Goal: Transaction & Acquisition: Purchase product/service

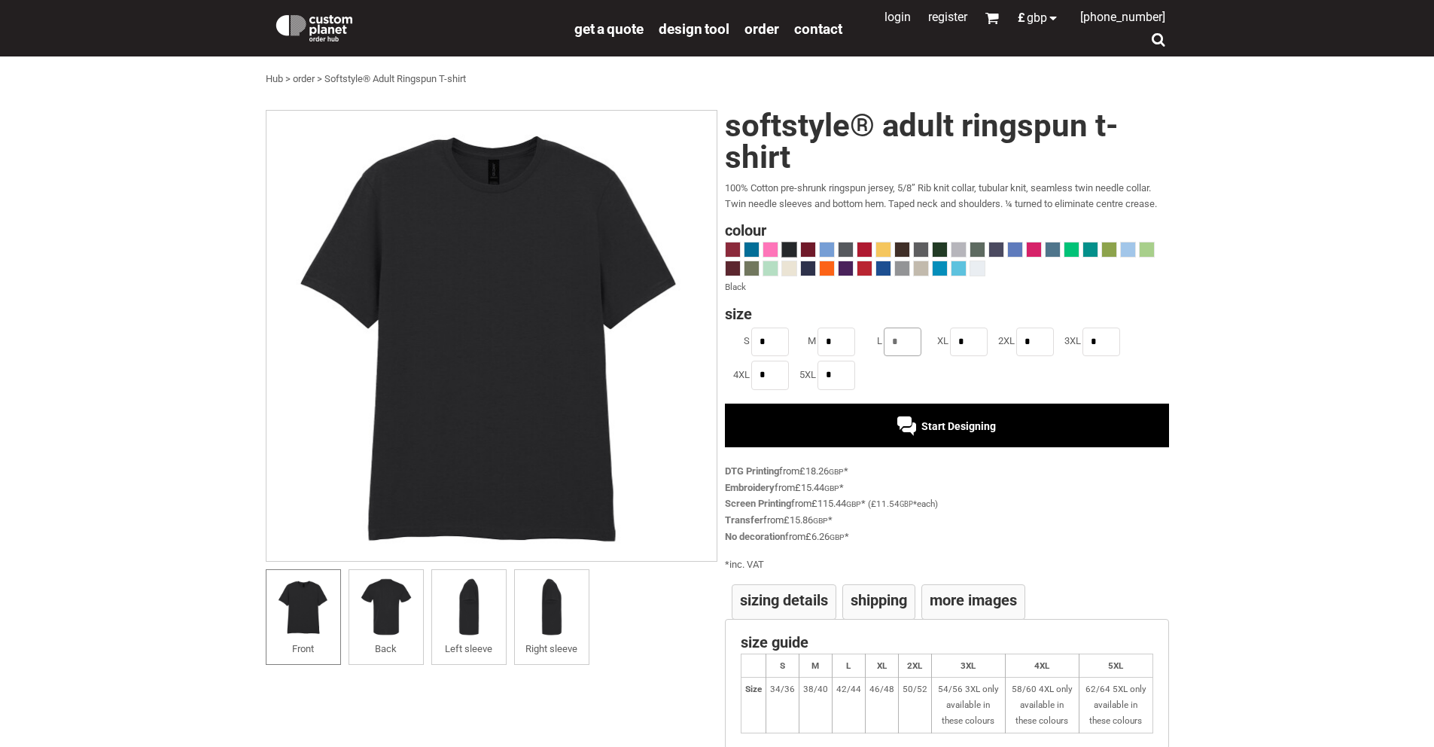
click at [907, 345] on input "*" at bounding box center [902, 341] width 38 height 29
type input "*"
click at [956, 427] on span "Start Designing" at bounding box center [958, 426] width 75 height 12
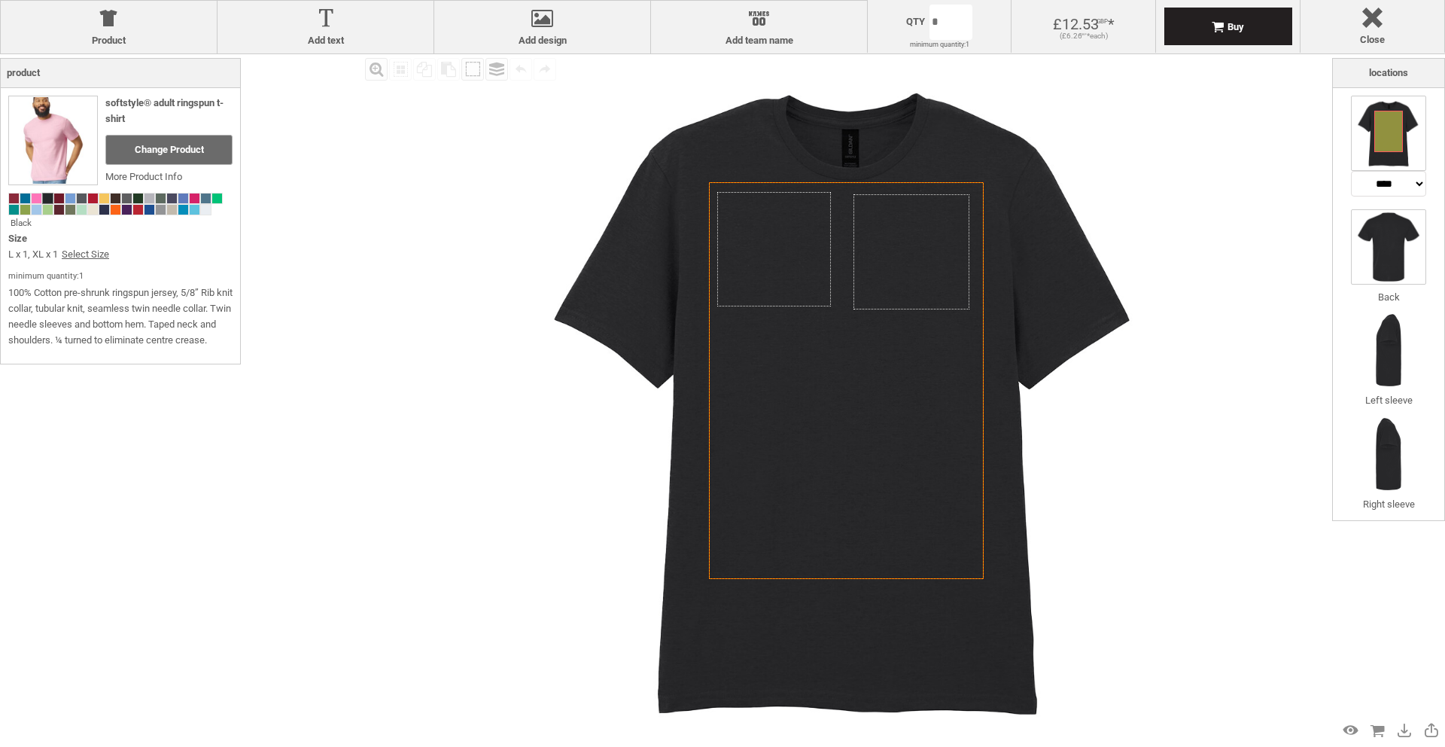
click at [1379, 239] on img at bounding box center [1388, 246] width 75 height 75
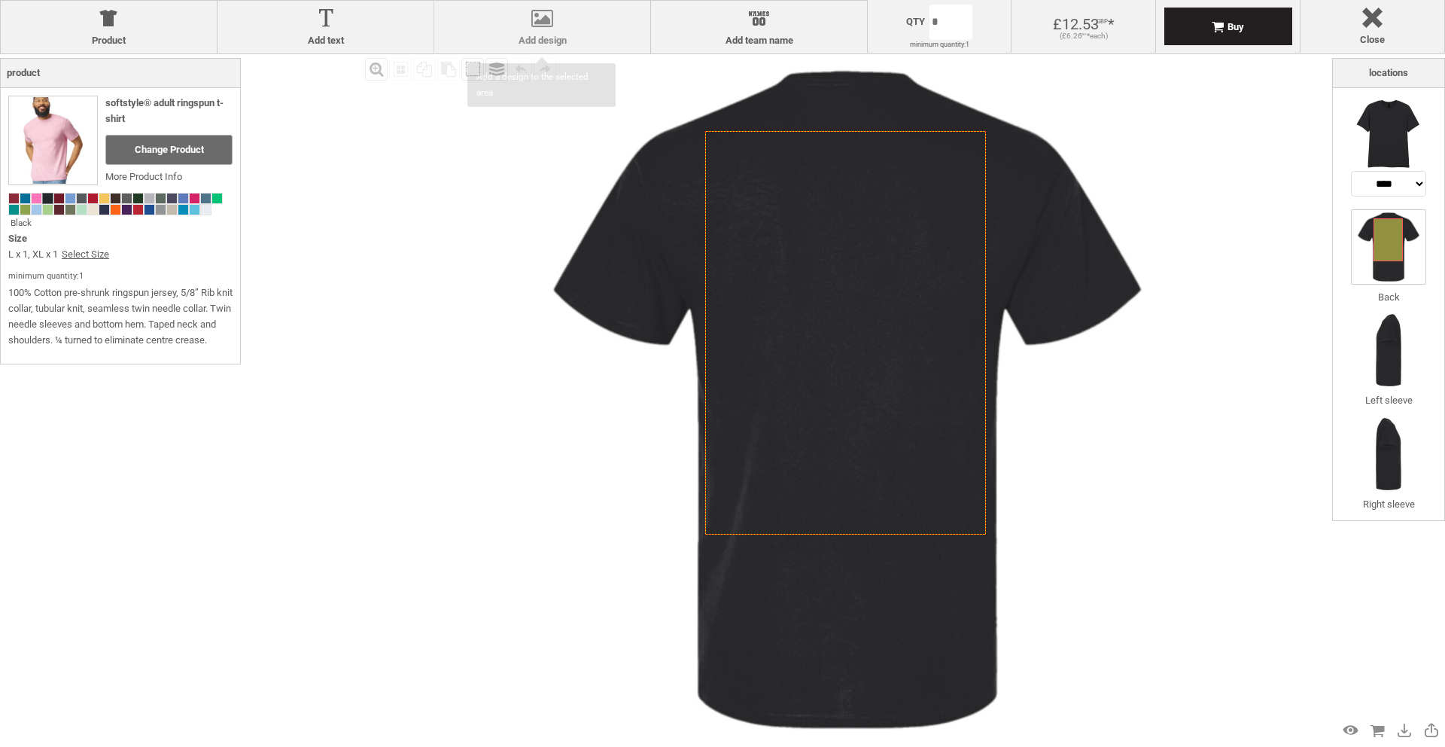
click at [578, 23] on div at bounding box center [542, 21] width 201 height 26
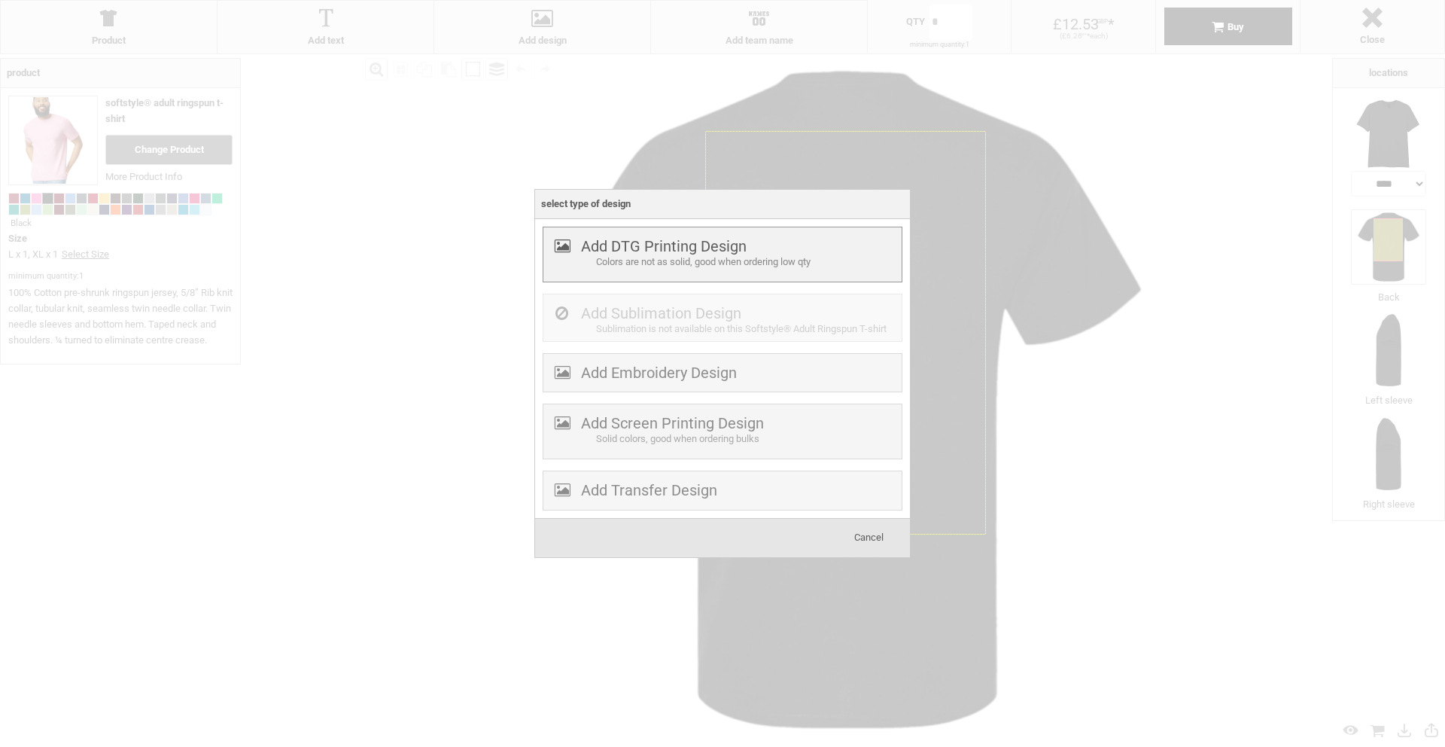
click at [702, 254] on div "Colors are not as solid, good when ordering low qty" at bounding box center [747, 262] width 302 height 16
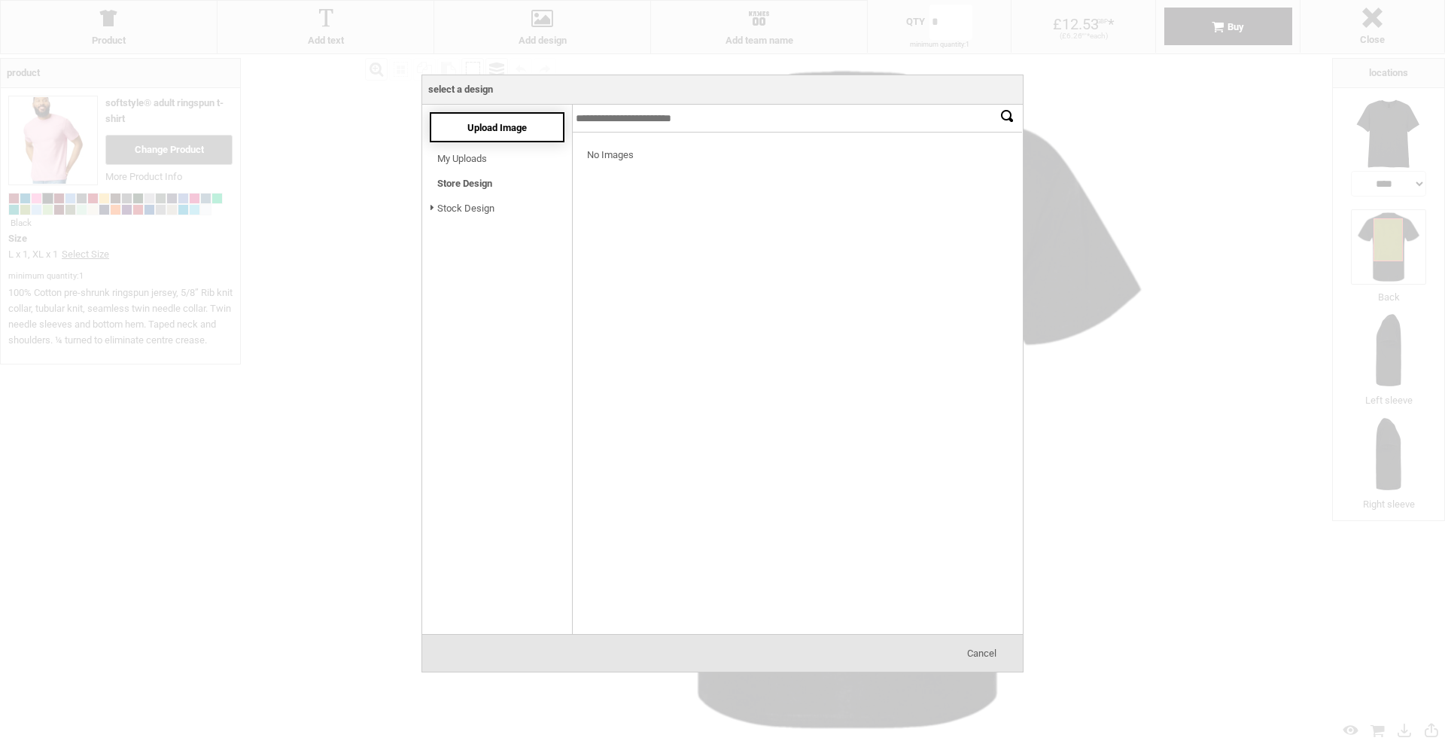
click at [469, 129] on span "Upload Image" at bounding box center [496, 127] width 59 height 11
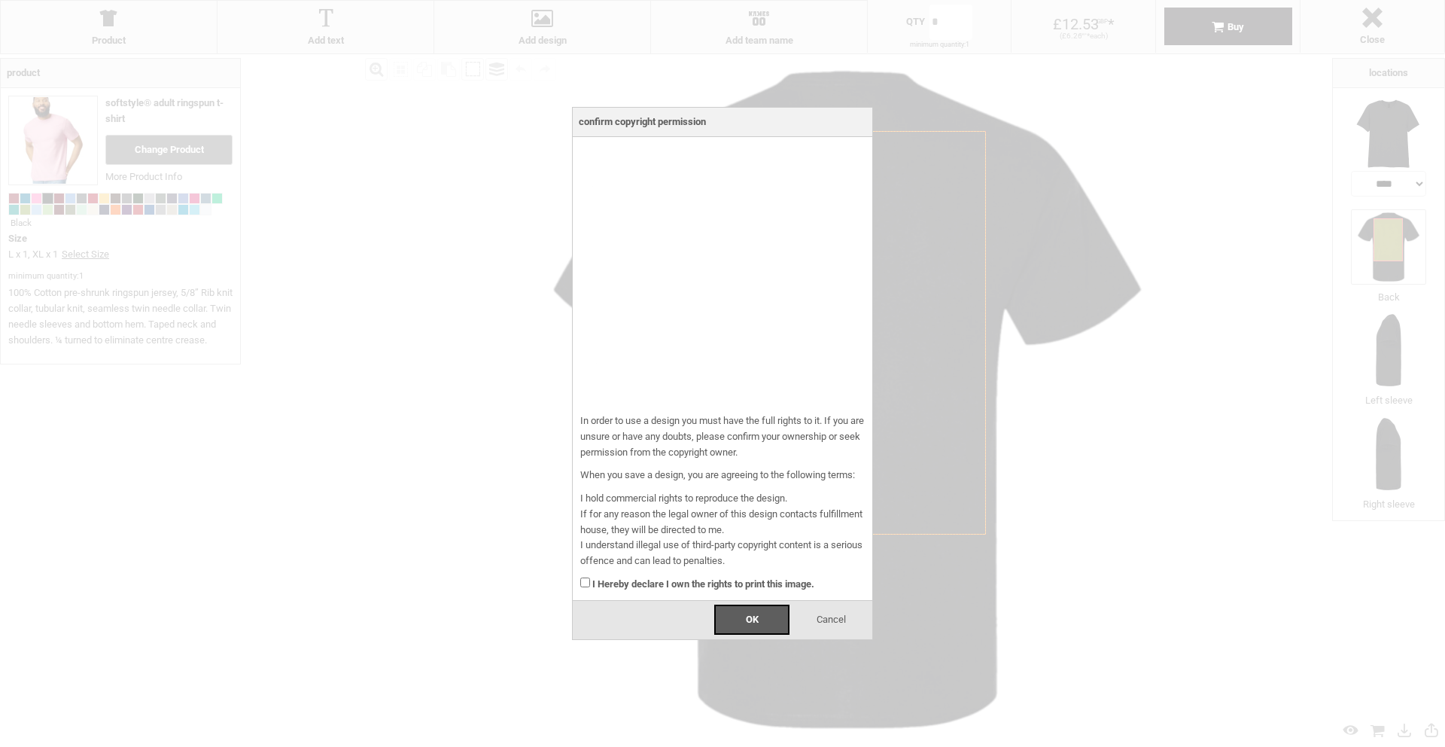
click at [609, 574] on div "I Hereby declare I own the rights to print this image." at bounding box center [722, 580] width 284 height 23
click at [726, 619] on div "OK" at bounding box center [751, 619] width 75 height 30
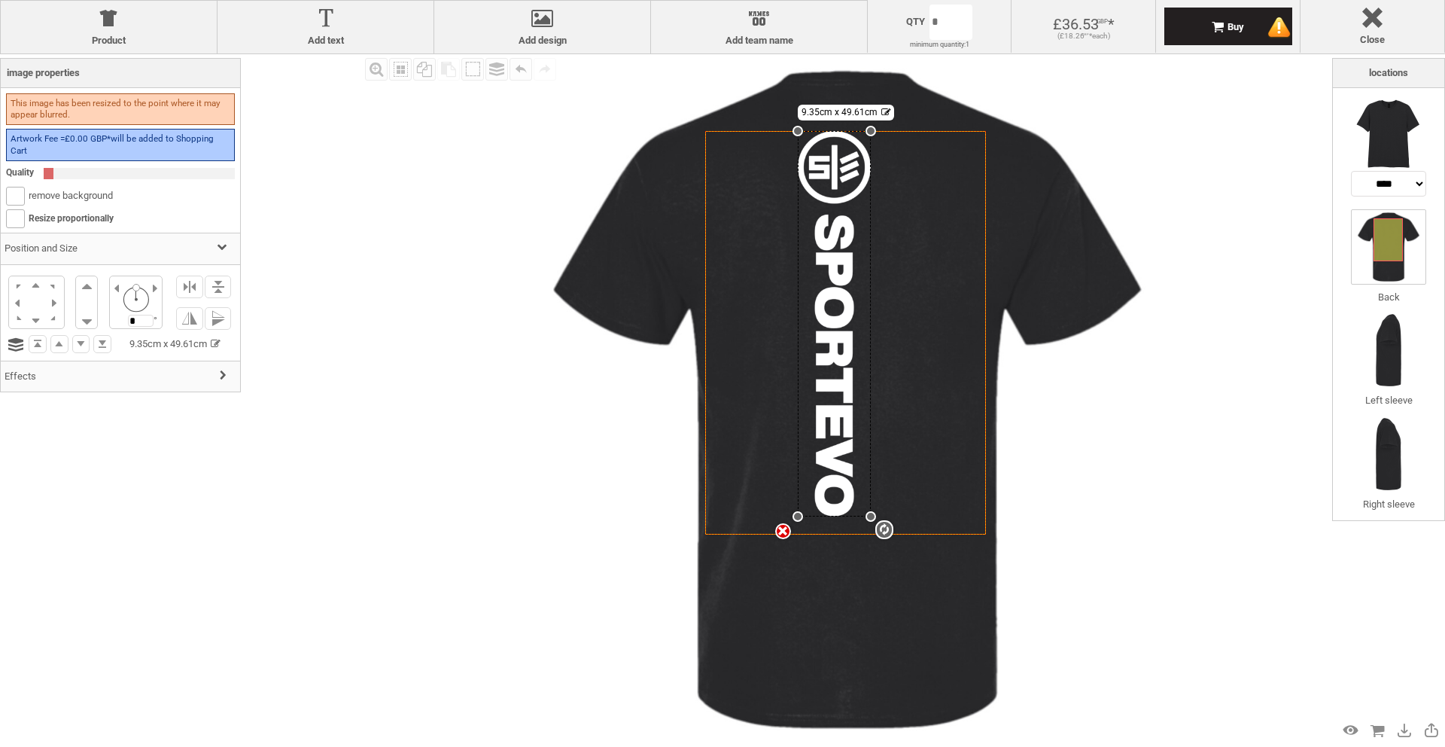
drag, startPoint x: 821, startPoint y: 397, endPoint x: 763, endPoint y: 518, distance: 133.6
click at [763, 518] on div "Created with [PERSON_NAME] 2.1.2 Created with [PERSON_NAME] 2.1.2 Created with …" at bounding box center [845, 332] width 281 height 403
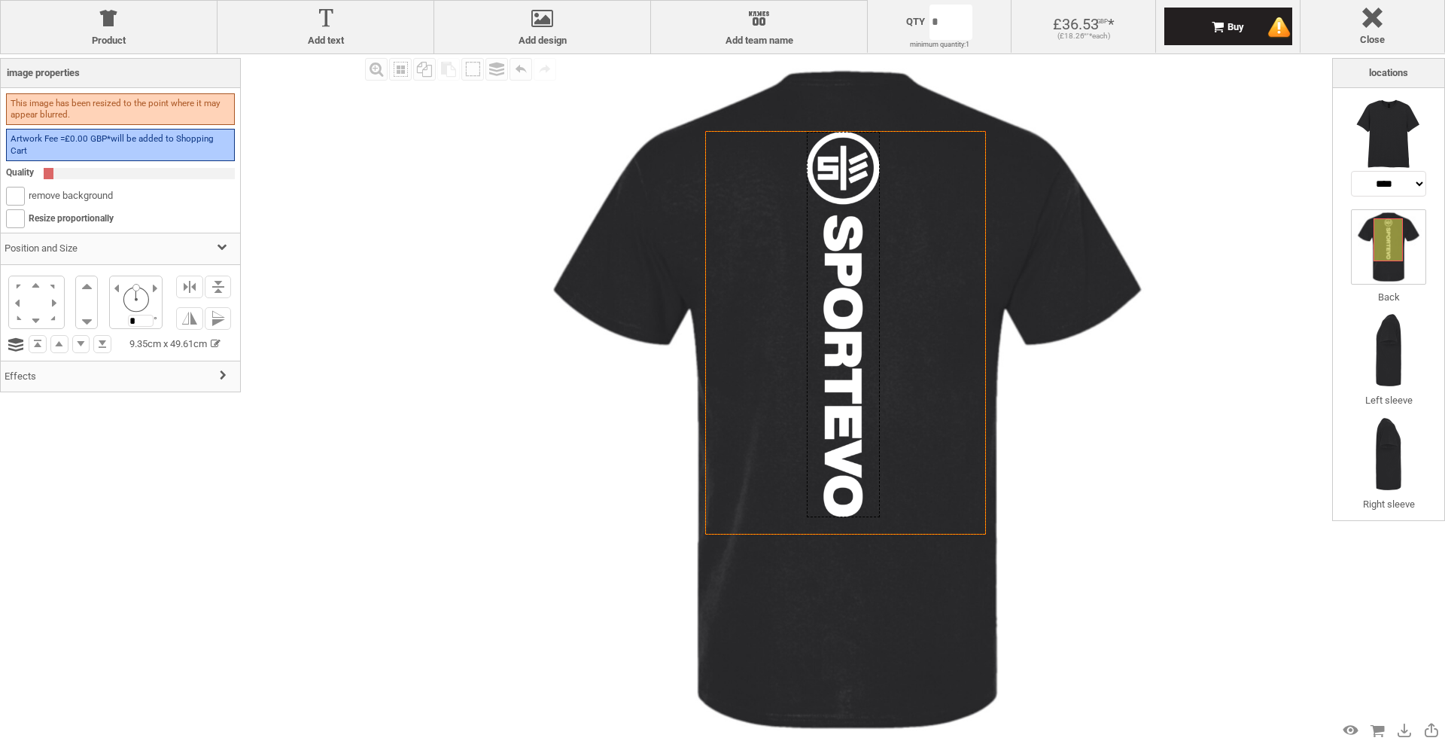
drag, startPoint x: 835, startPoint y: 335, endPoint x: 844, endPoint y: 336, distance: 9.1
click at [844, 336] on div at bounding box center [843, 324] width 73 height 385
click at [182, 294] on li at bounding box center [189, 286] width 27 height 23
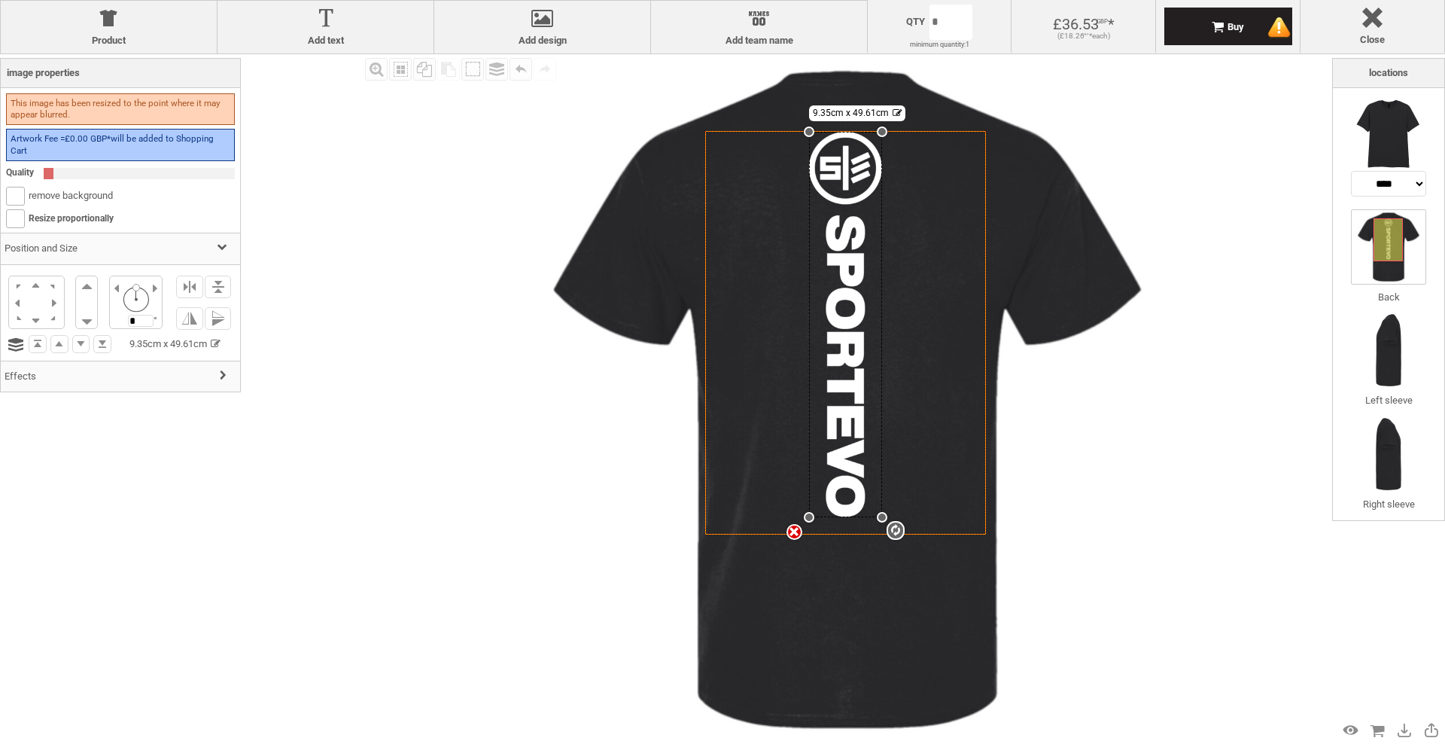
click at [509, 484] on img at bounding box center [847, 399] width 690 height 690
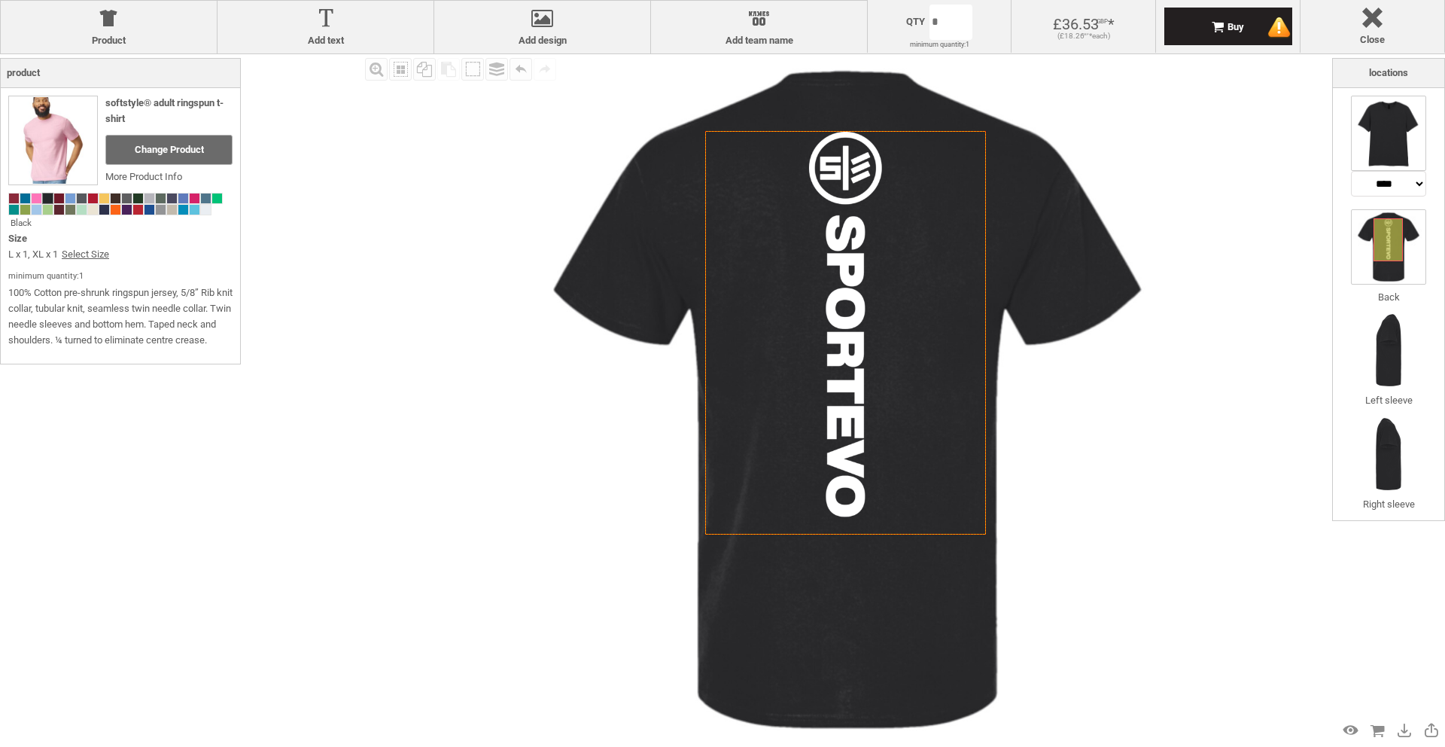
click at [1376, 117] on img at bounding box center [1388, 133] width 75 height 75
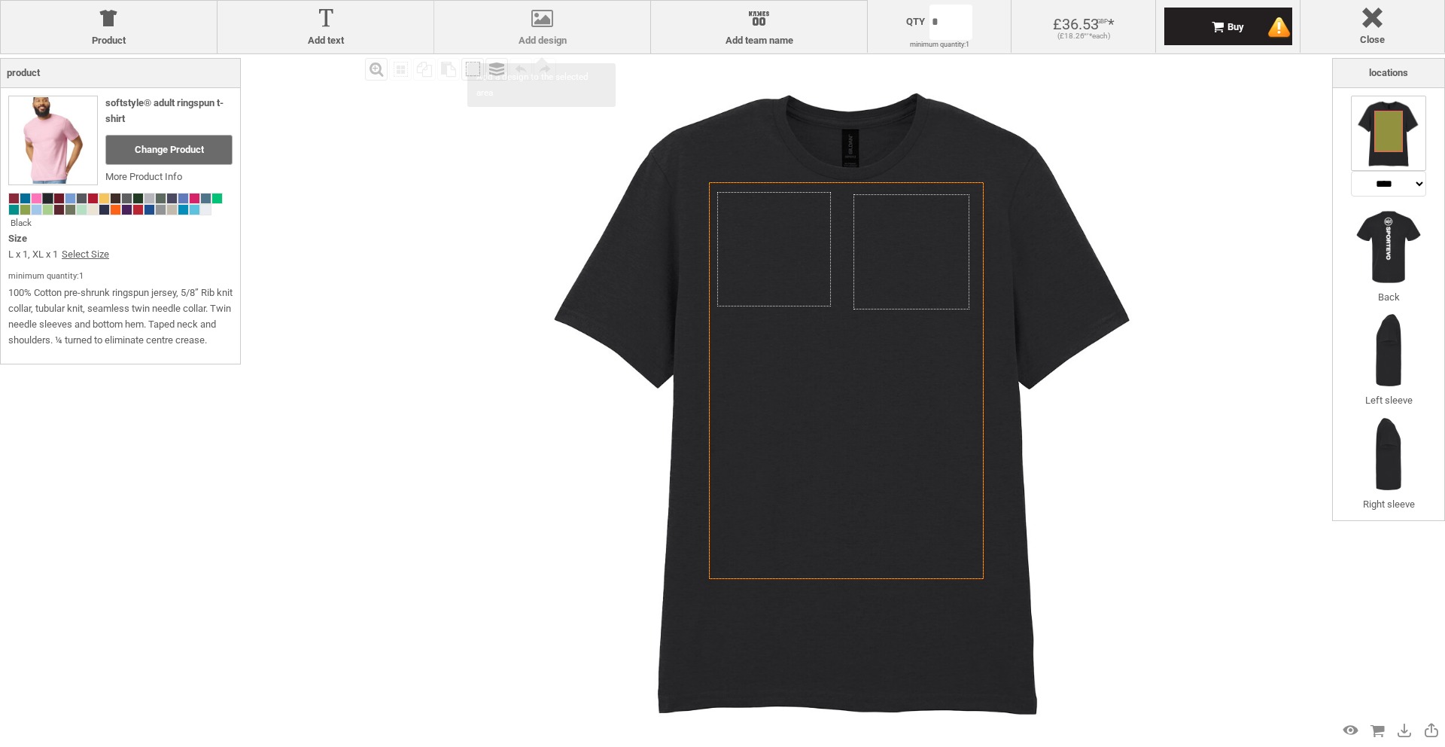
click at [556, 39] on label "Add design" at bounding box center [542, 41] width 201 height 12
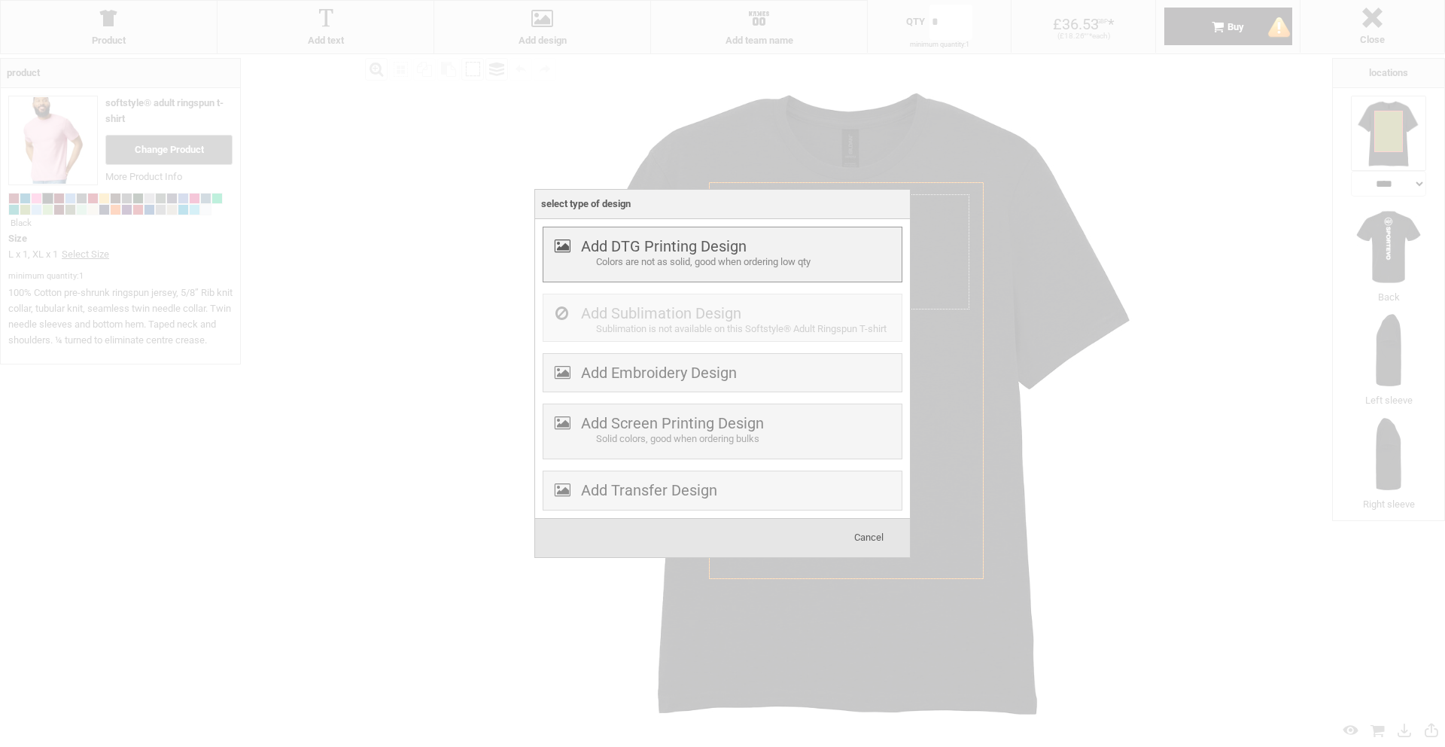
click at [636, 247] on label "Add DTG Printing Design" at bounding box center [664, 246] width 166 height 18
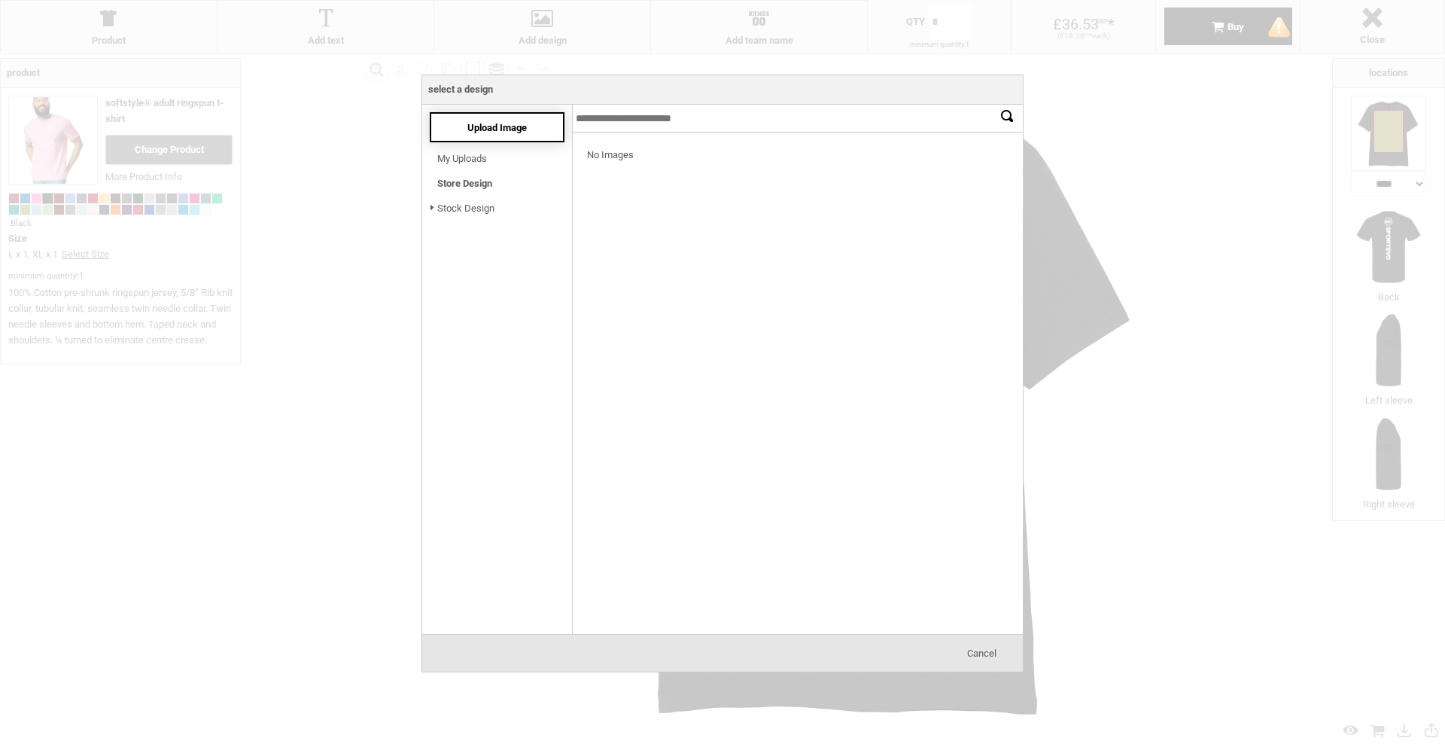
click at [518, 131] on span "Upload Image" at bounding box center [496, 127] width 59 height 11
click at [979, 650] on span "Cancel" at bounding box center [981, 652] width 29 height 11
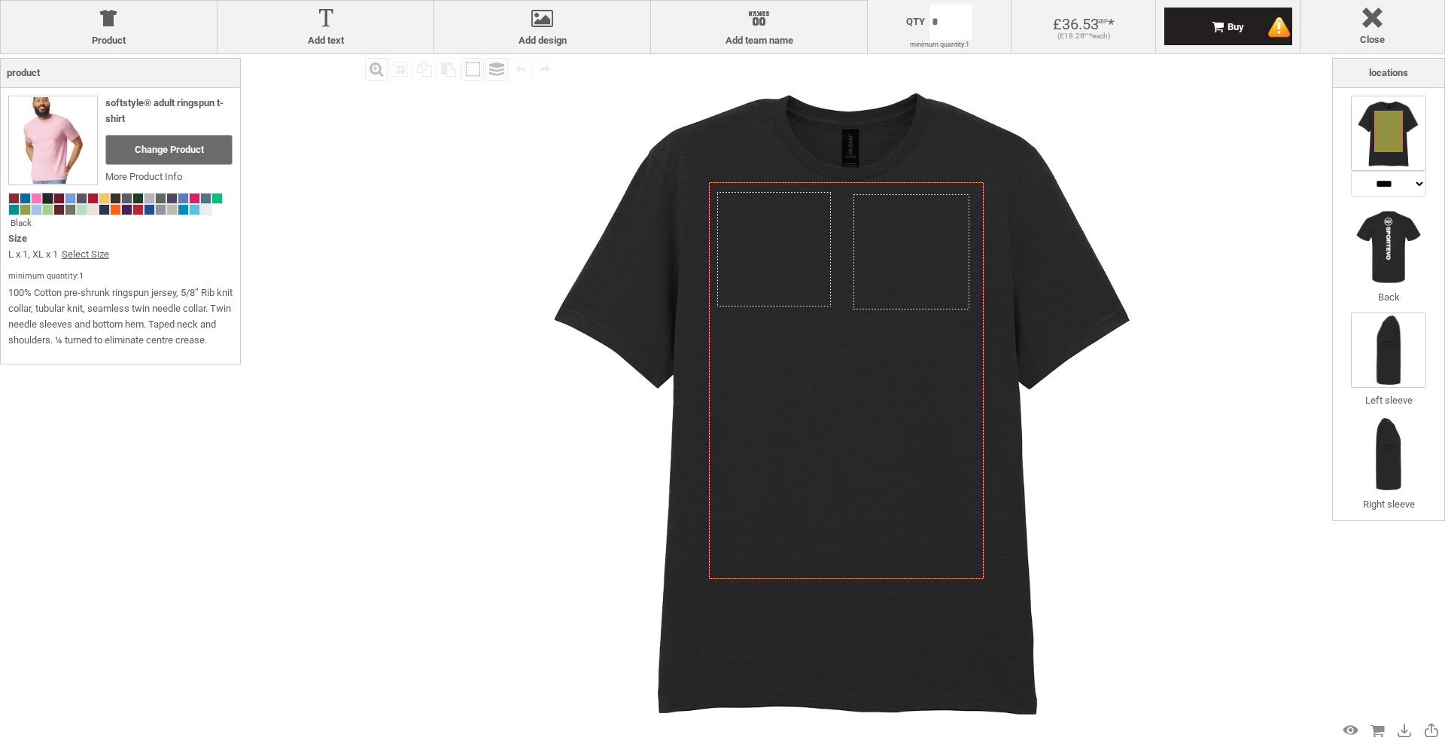
click at [1404, 355] on img at bounding box center [1388, 349] width 75 height 75
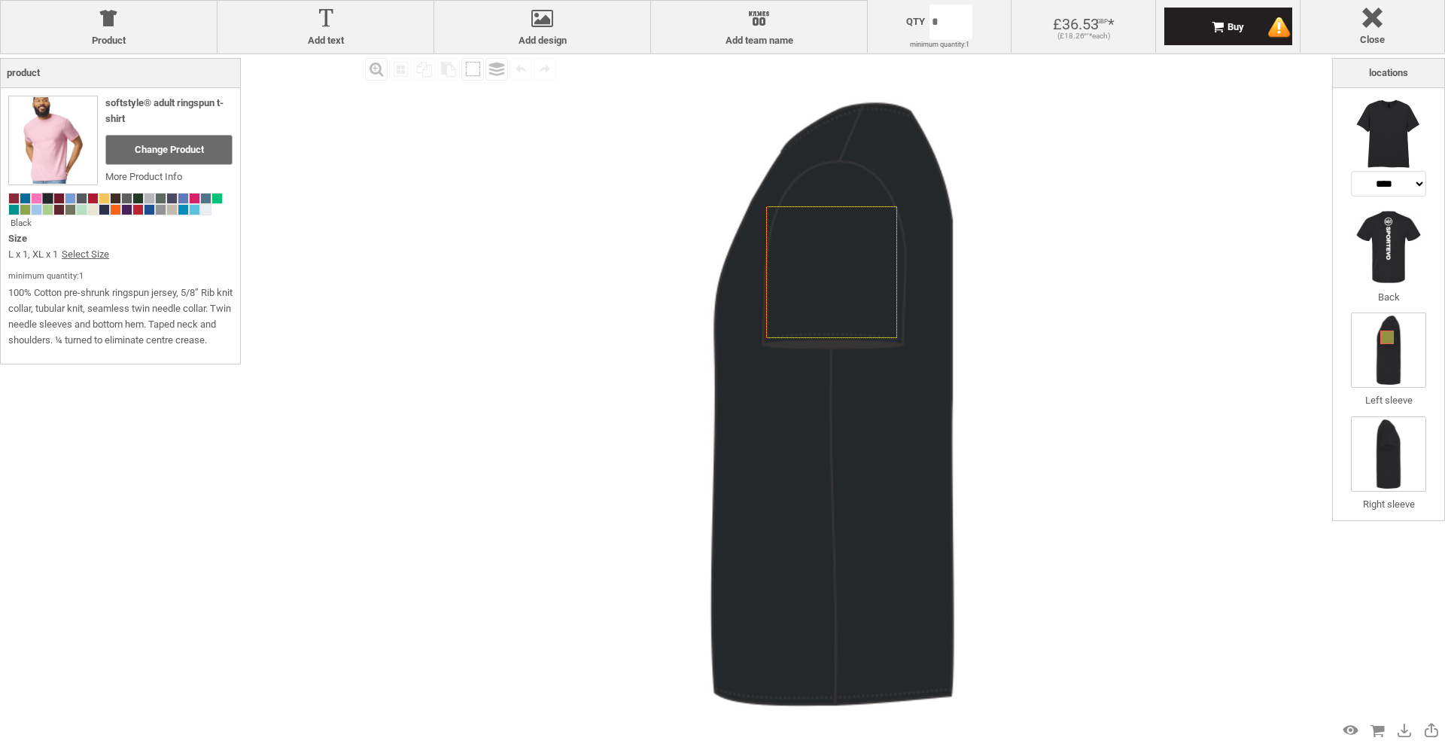
click at [1404, 466] on img at bounding box center [1388, 453] width 75 height 75
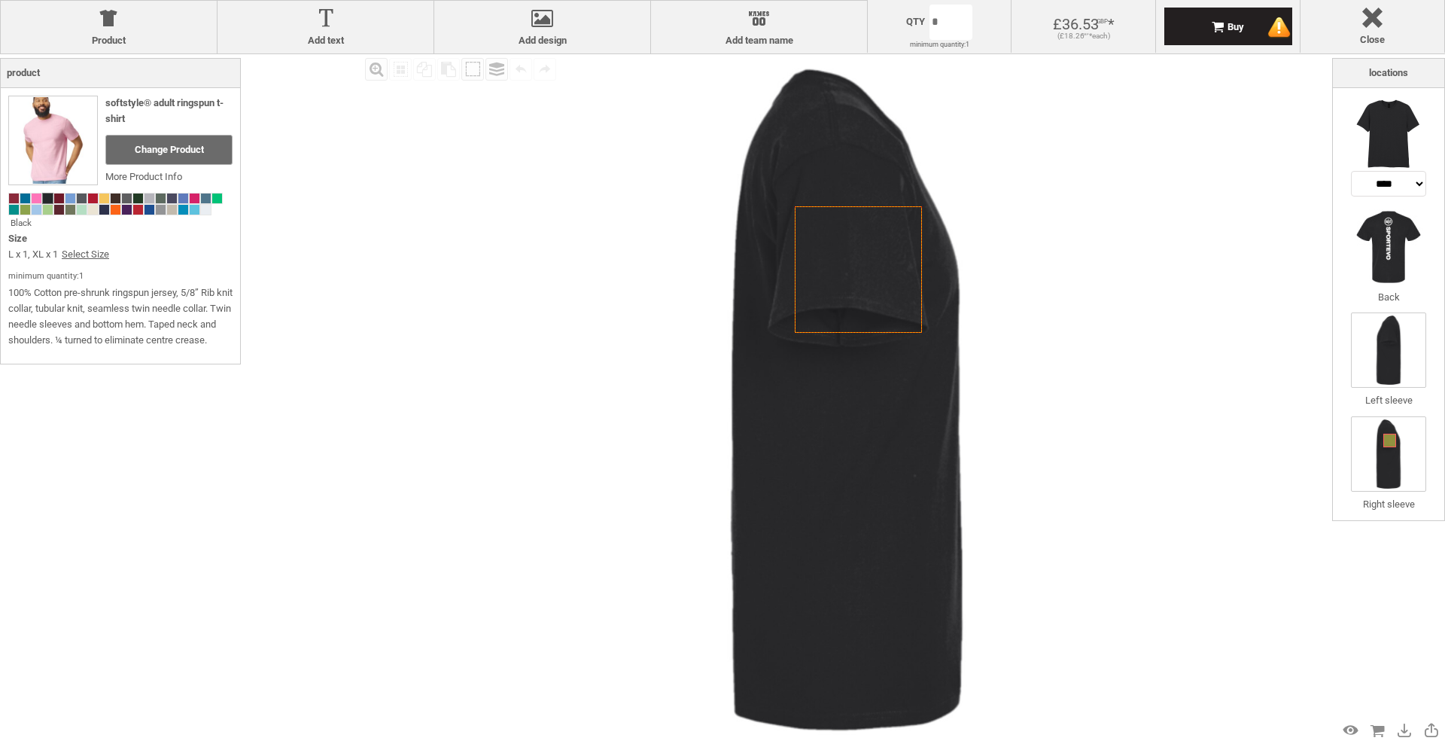
click at [1391, 350] on img at bounding box center [1388, 349] width 75 height 75
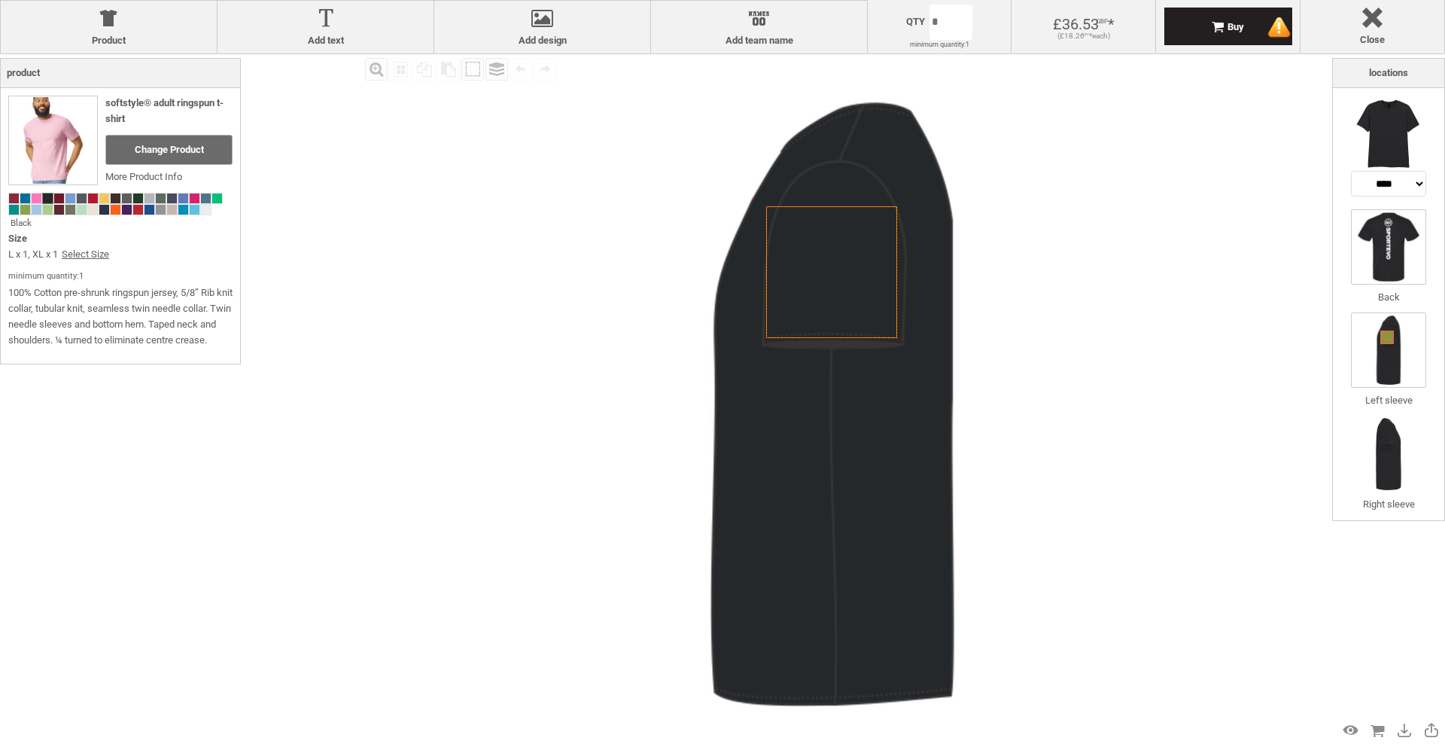
click at [1387, 276] on img at bounding box center [1388, 246] width 75 height 75
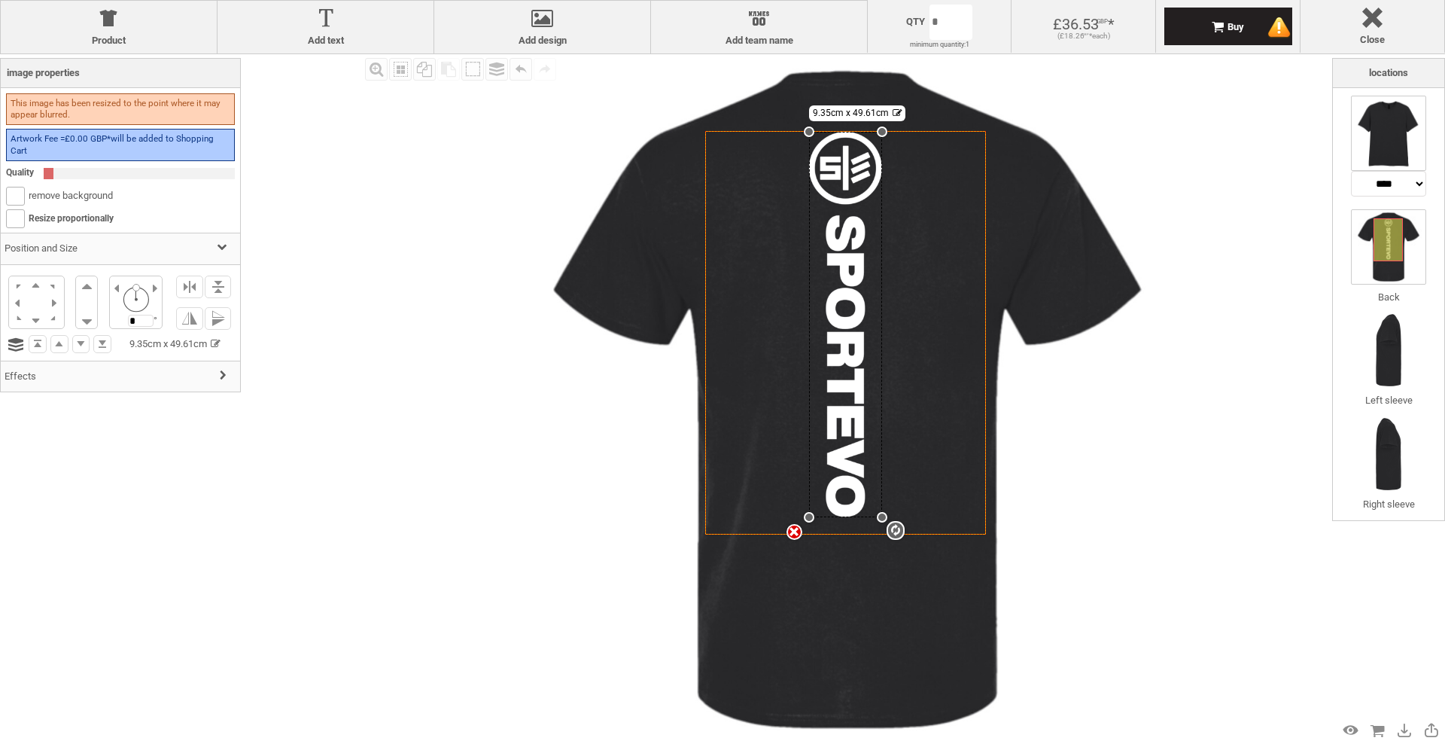
click at [1376, 154] on img at bounding box center [1388, 133] width 75 height 75
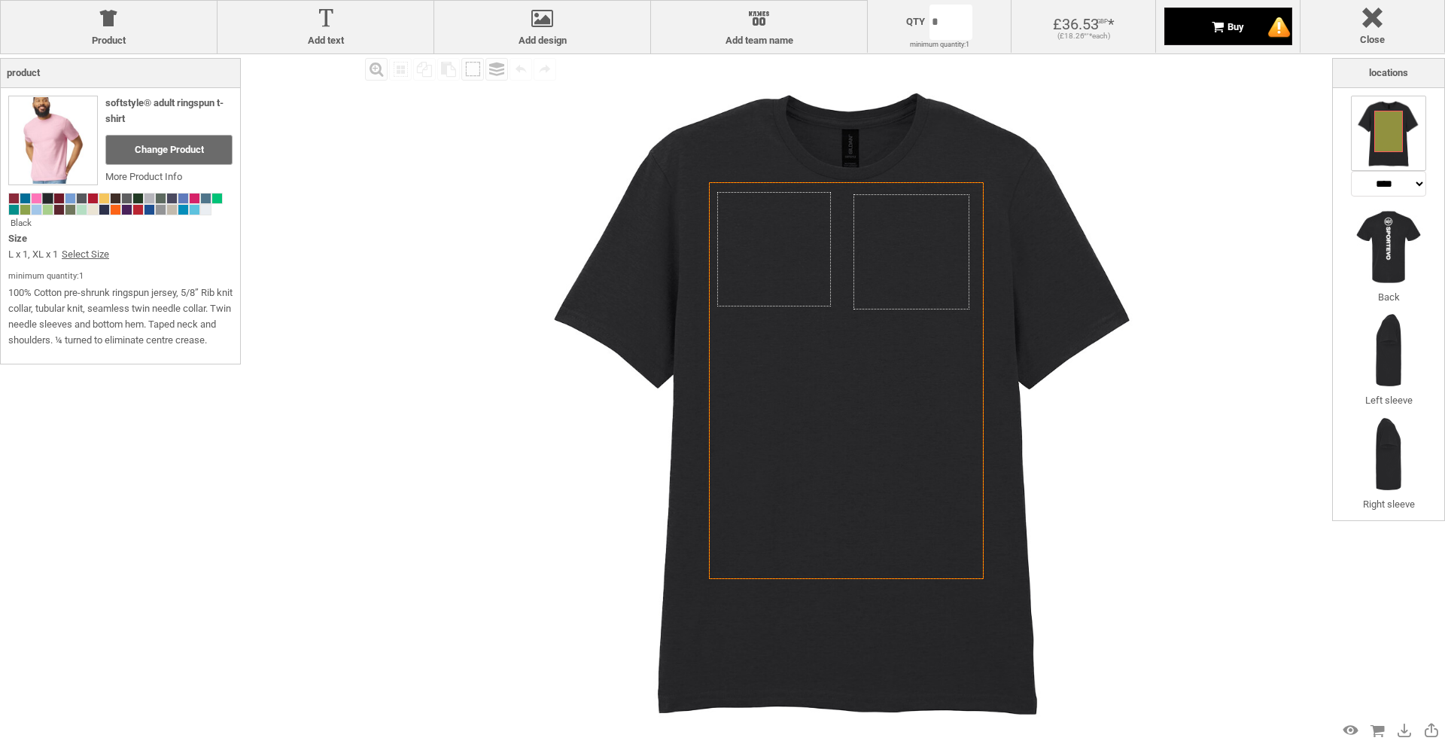
click at [1278, 28] on div at bounding box center [1279, 28] width 24 height 24
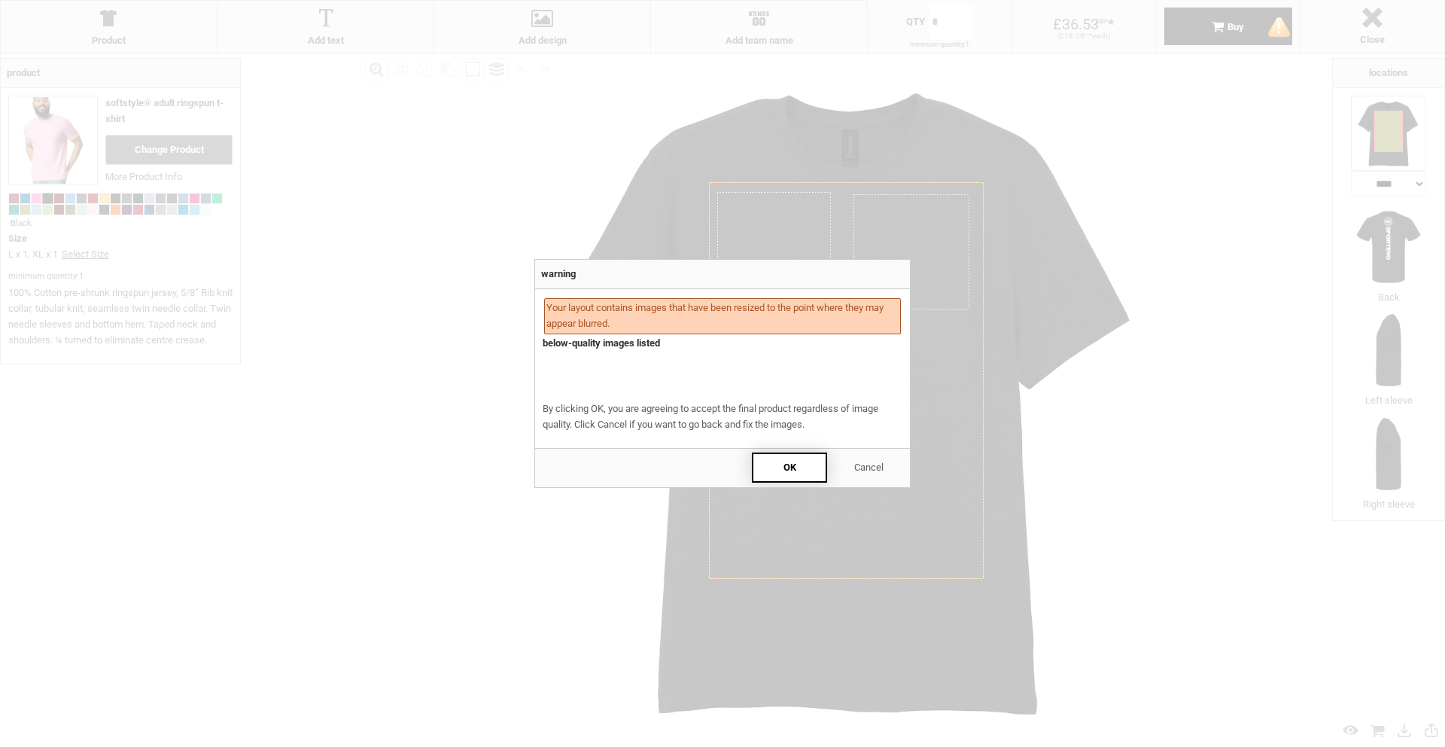
click at [784, 469] on span "OK" at bounding box center [789, 466] width 13 height 11
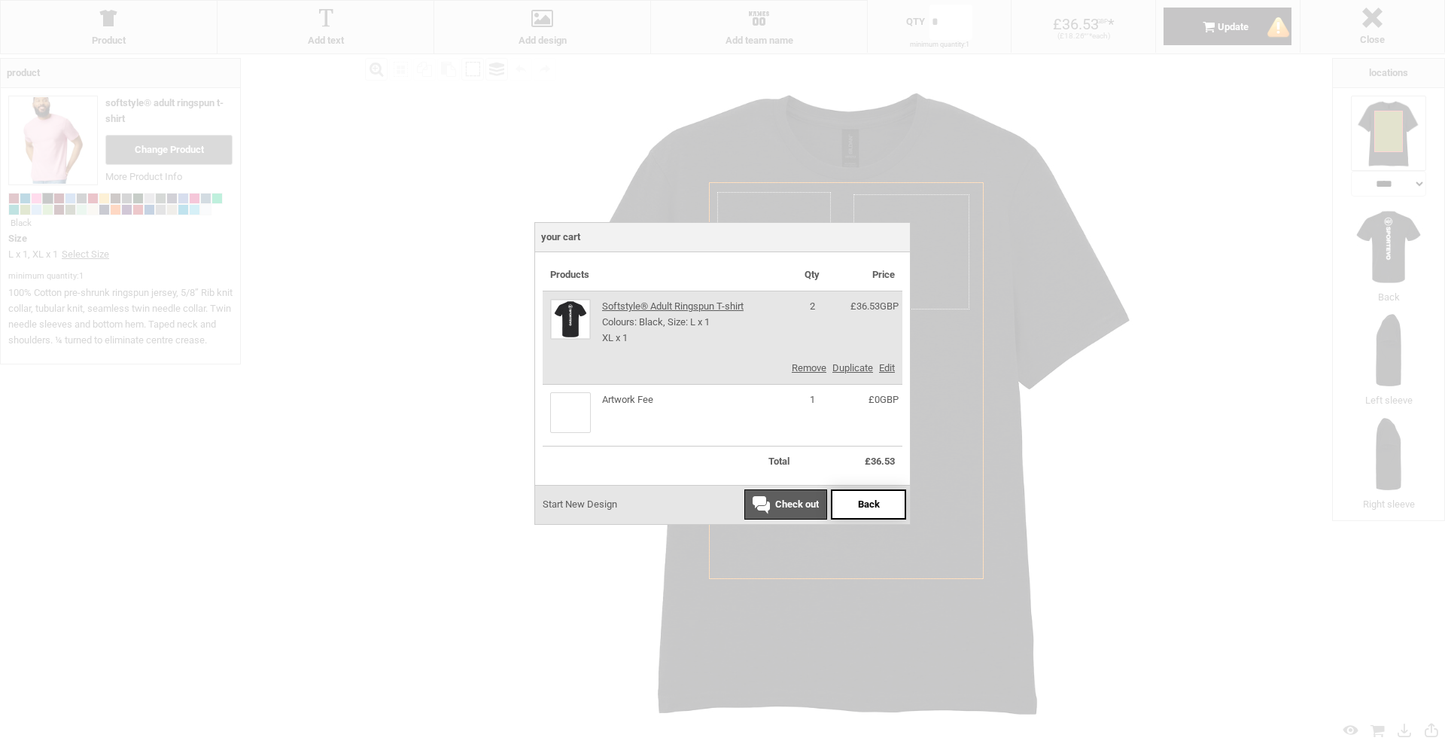
click at [856, 510] on div "Back" at bounding box center [868, 504] width 75 height 30
